Goal: Check status

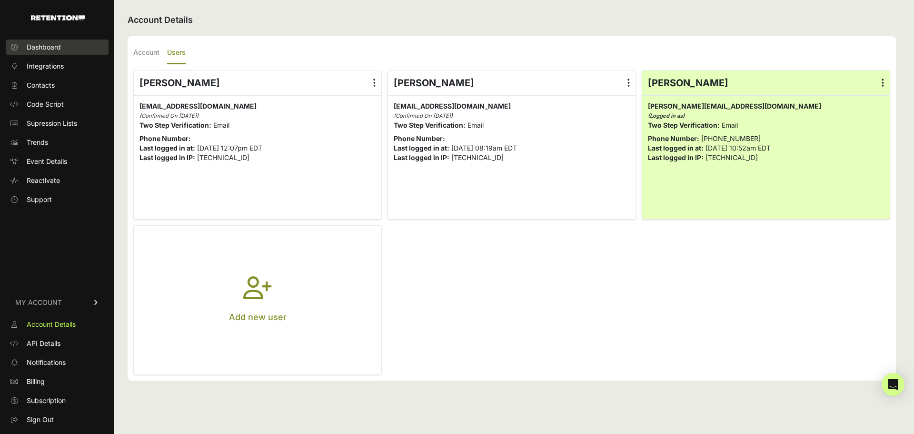
click at [55, 50] on span "Dashboard" at bounding box center [44, 47] width 34 height 10
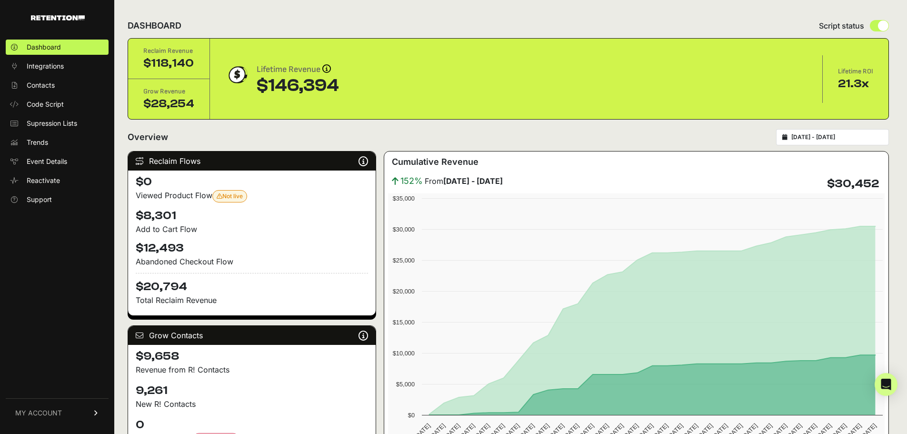
click at [845, 136] on input "2025-09-14 - 2025-10-14" at bounding box center [836, 137] width 91 height 8
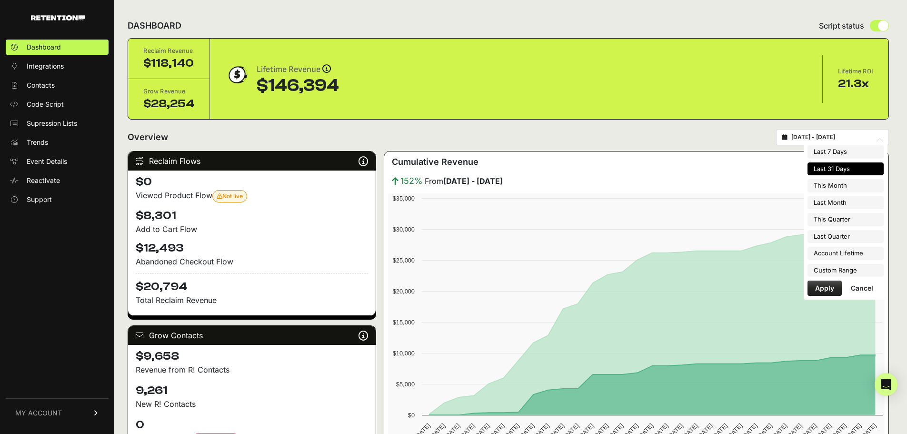
type input "2025-10-01"
type input "2025-10-31"
type input "2025-09-14"
type input "2025-10-14"
type input "2025-09-01"
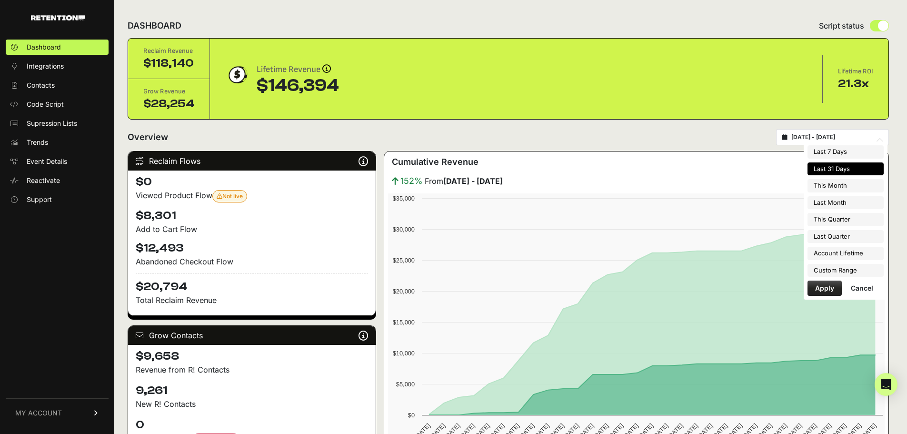
type input "2025-09-30"
type input "2025-09-14"
type input "2025-10-14"
type input "2025-10-01"
type input "2025-12-31"
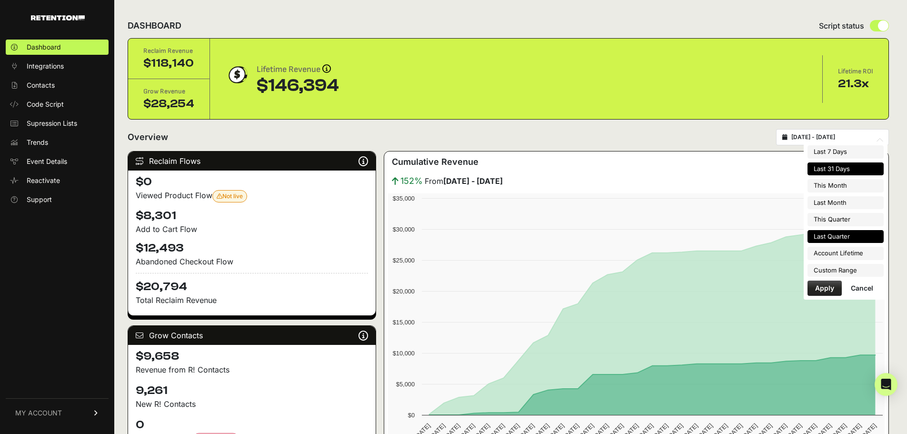
type input "2025-09-14"
type input "2025-10-14"
type input "2025-07-01"
type input "2025-09-30"
type input "2025-09-14"
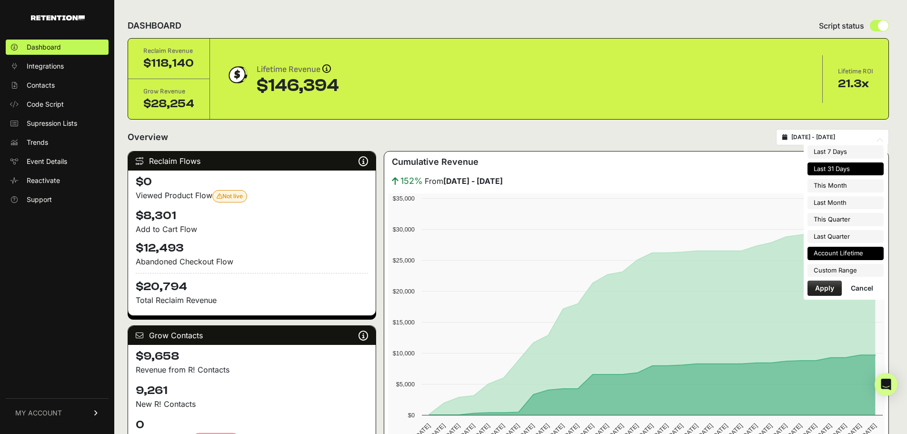
type input "2025-10-14"
click at [840, 266] on li "Custom Range" at bounding box center [845, 270] width 76 height 13
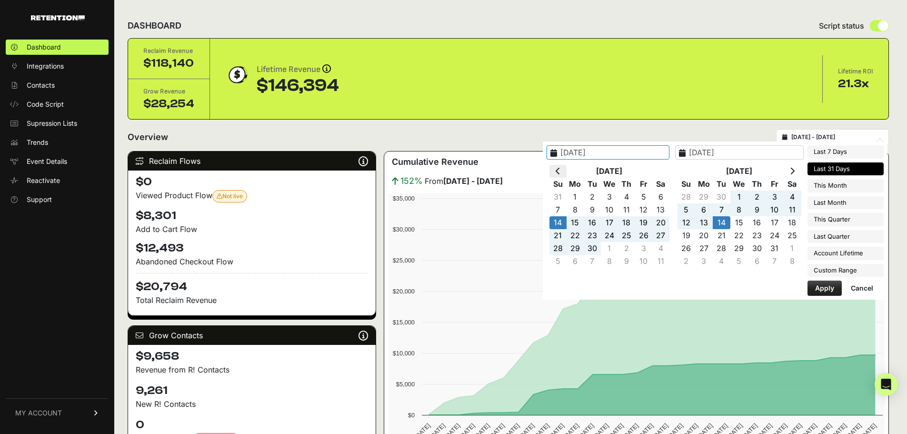
click at [560, 171] on icon at bounding box center [558, 171] width 5 height 8
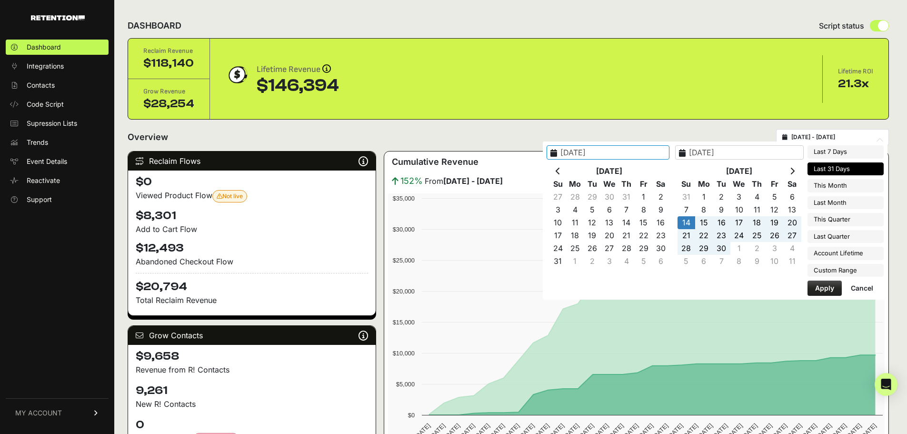
click at [560, 171] on icon at bounding box center [558, 171] width 5 height 8
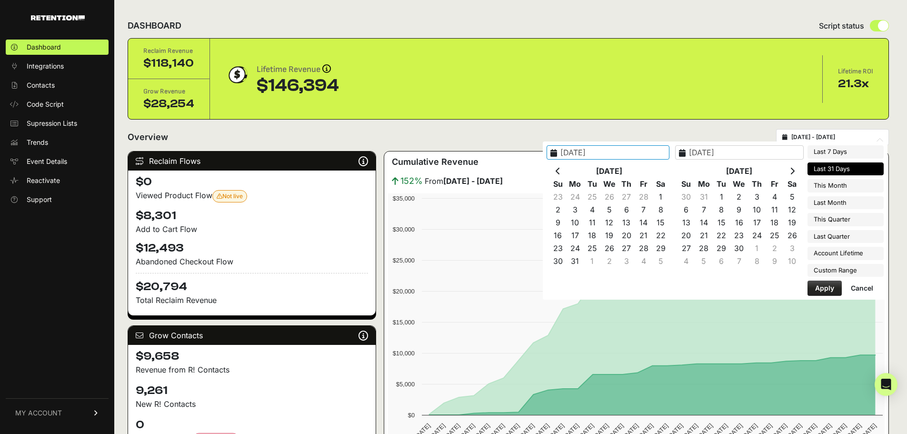
click at [560, 171] on icon at bounding box center [558, 171] width 5 height 8
type input "2025-01-01"
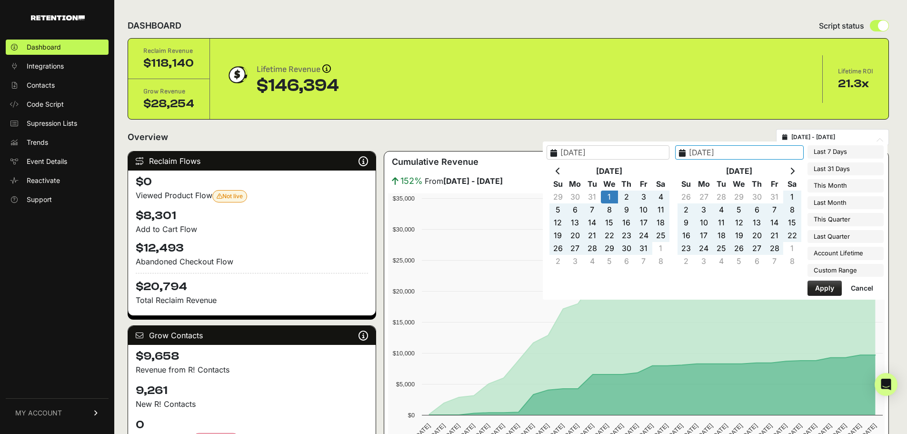
type input "2025-03-01"
type input "2025-03-05"
type input "2025-10-14"
type input "2025-01-01"
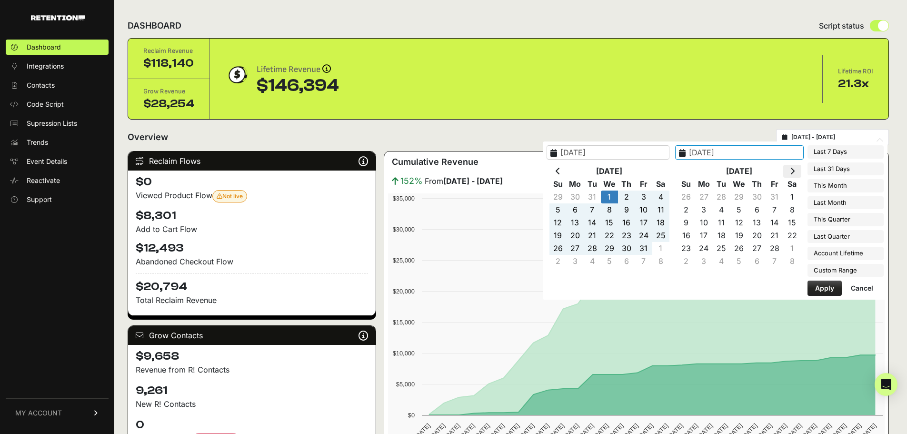
click at [790, 171] on icon at bounding box center [792, 171] width 5 height 8
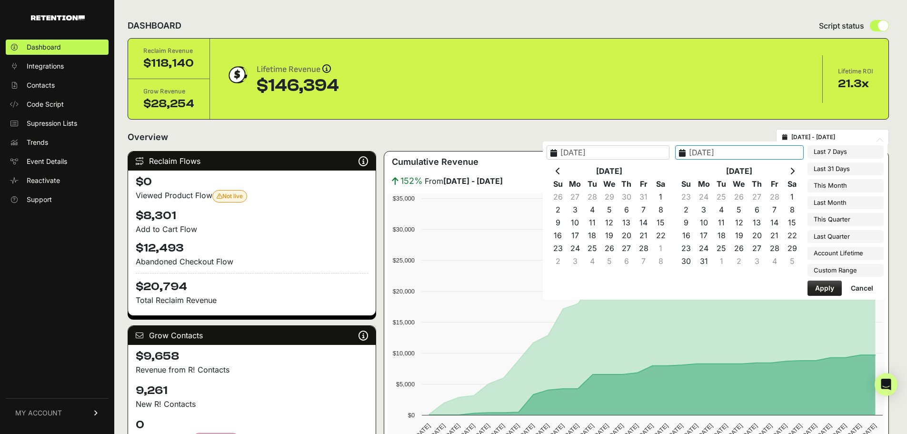
click at [790, 171] on icon at bounding box center [792, 171] width 5 height 8
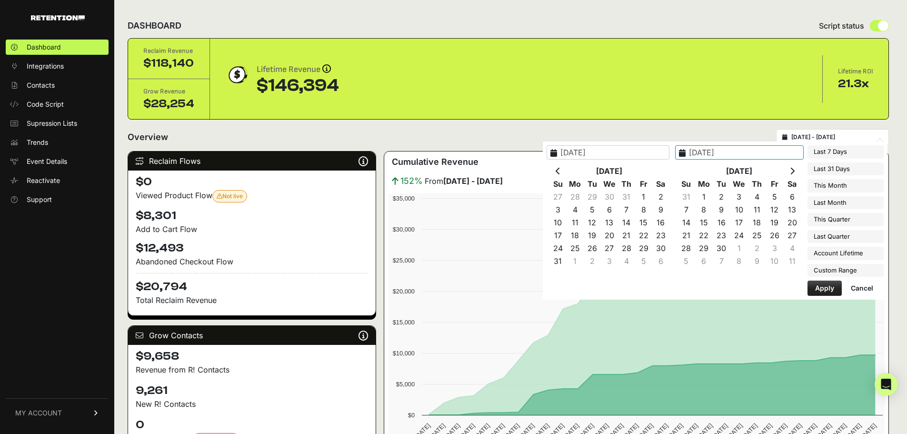
click at [790, 171] on icon at bounding box center [792, 171] width 5 height 8
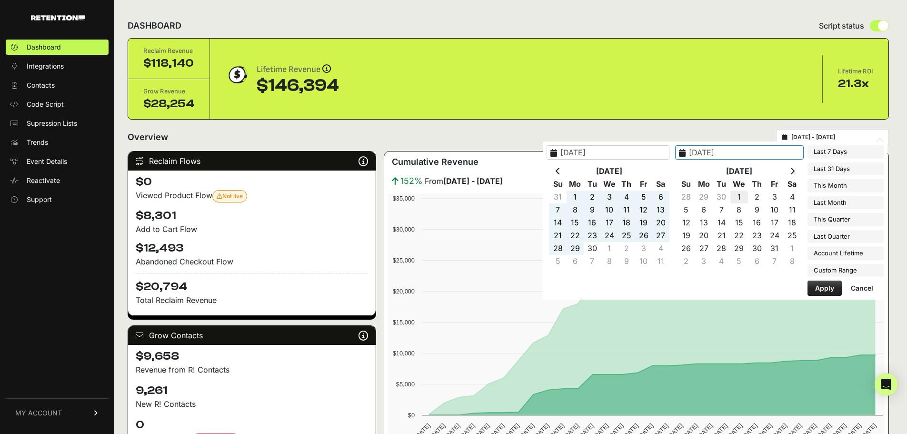
type input "2025-10-01"
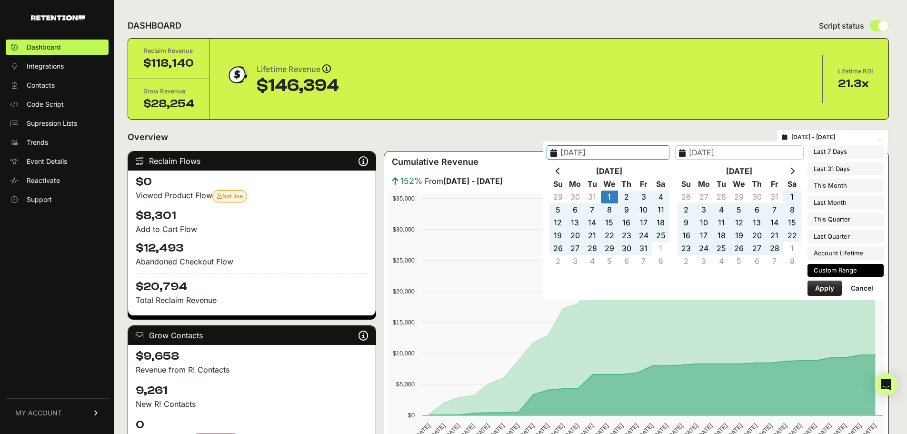
type input "2025-01-01"
click at [823, 283] on button "Apply" at bounding box center [824, 287] width 34 height 15
type input "[DATE] - [DATE]"
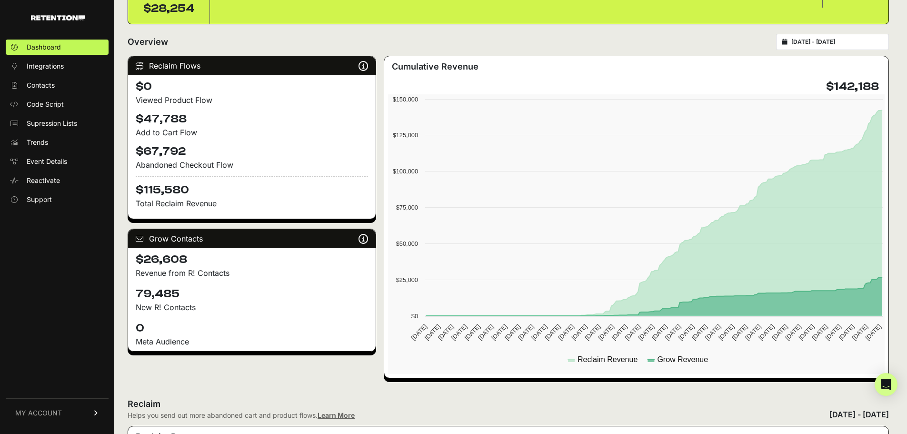
scroll to position [48, 0]
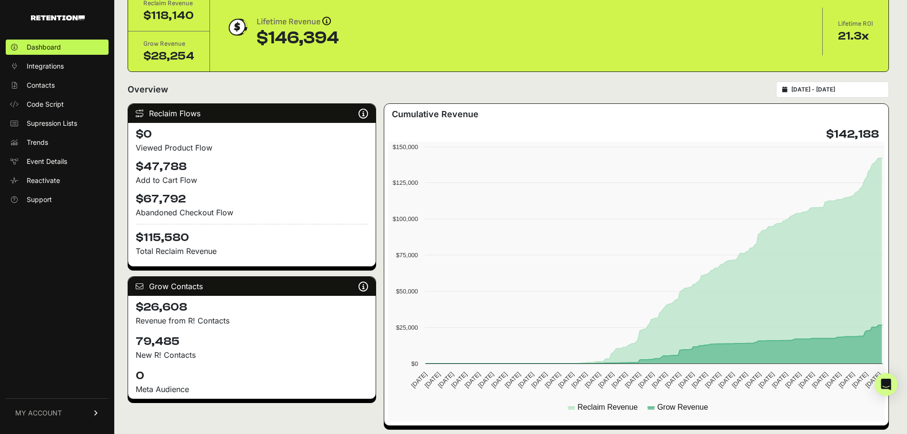
click at [38, 402] on link "MY ACCOUNT" at bounding box center [57, 412] width 103 height 29
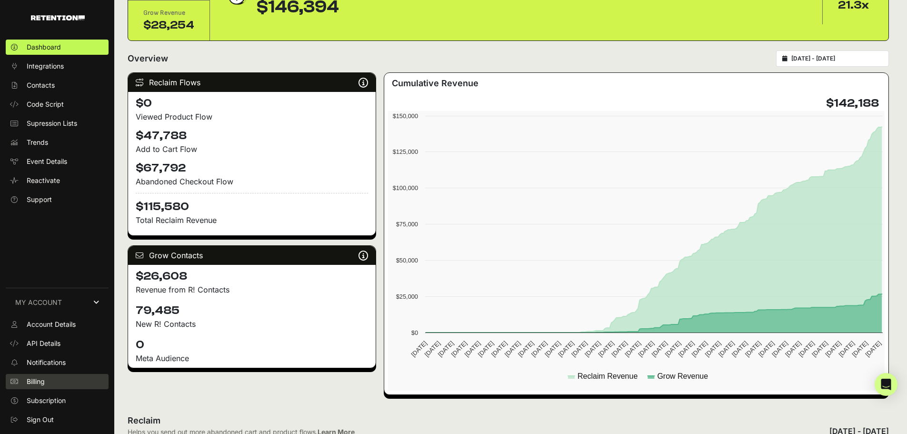
scroll to position [95, 0]
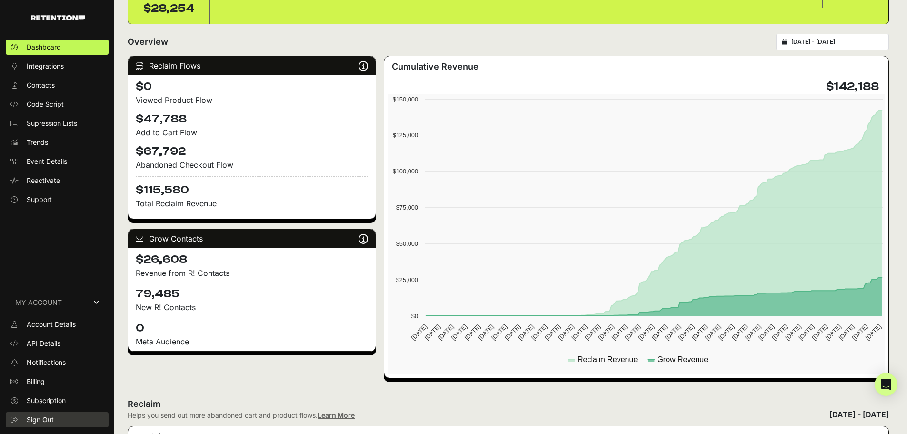
click at [44, 419] on span "Sign Out" at bounding box center [40, 420] width 27 height 10
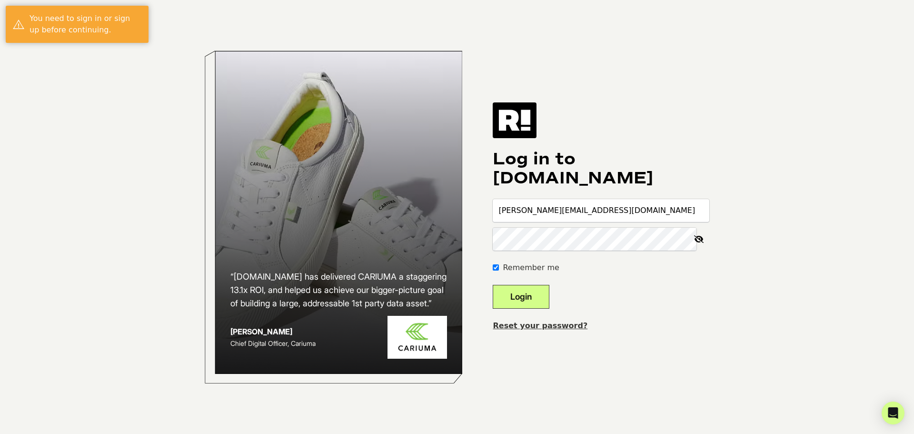
click at [573, 209] on input "[PERSON_NAME][EMAIL_ADDRESS][DOMAIN_NAME]" at bounding box center [601, 210] width 217 height 23
type input "[EMAIL_ADDRESS][DOMAIN_NAME]"
click at [524, 296] on button "Login" at bounding box center [521, 297] width 57 height 24
